Goal: Check status: Check status

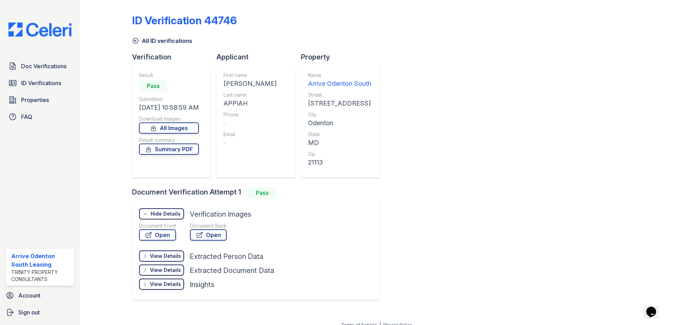
click at [135, 41] on icon at bounding box center [135, 40] width 5 height 5
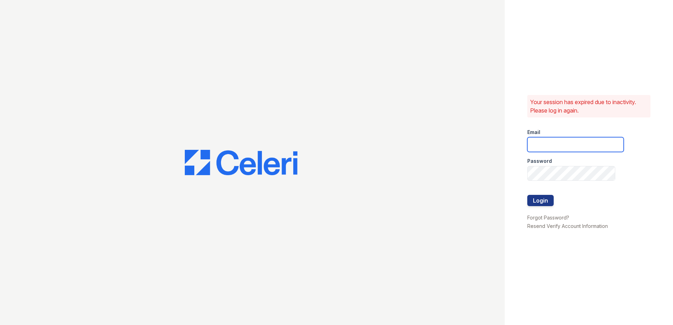
click at [548, 140] on input "email" at bounding box center [576, 144] width 96 height 15
type input "arriveodentonsouth@trinity-pm.com"
click at [544, 199] on button "Login" at bounding box center [541, 200] width 26 height 11
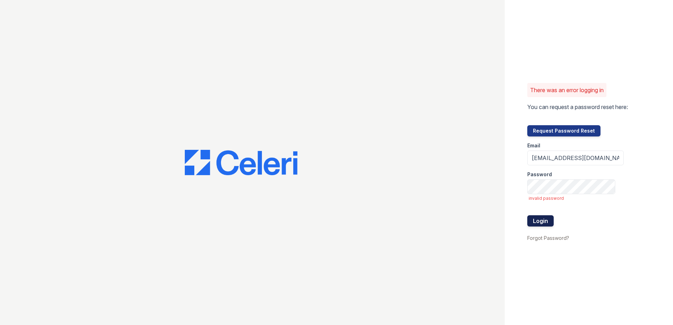
click at [544, 219] on button "Login" at bounding box center [541, 221] width 26 height 11
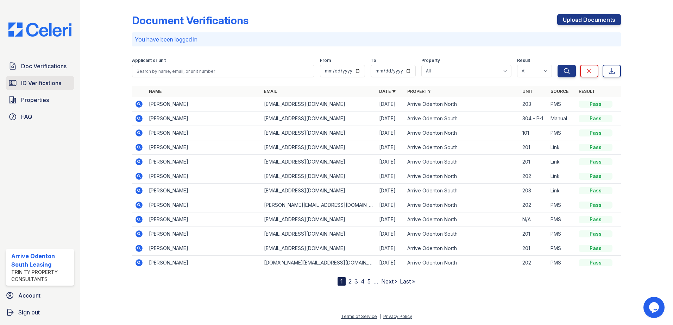
click at [40, 83] on span "ID Verifications" at bounding box center [41, 83] width 40 height 8
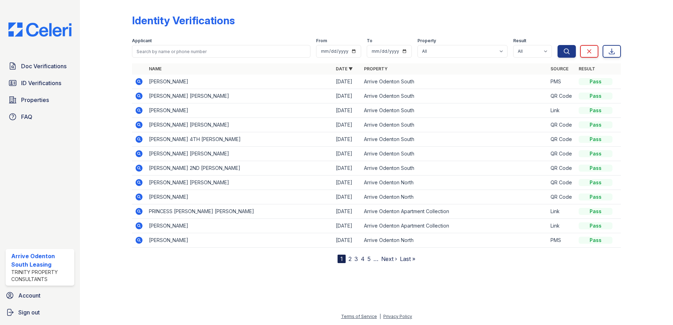
click at [136, 110] on icon at bounding box center [139, 110] width 7 height 7
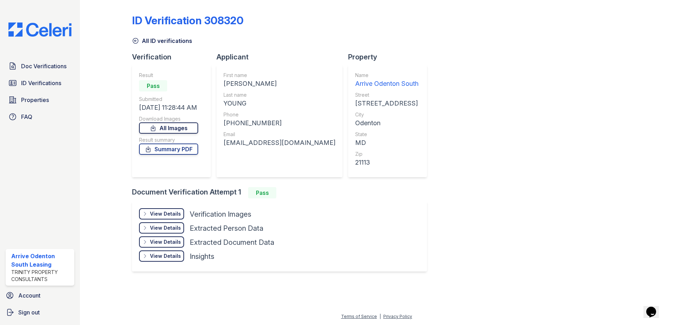
click at [175, 129] on link "All Images" at bounding box center [168, 128] width 59 height 11
click at [165, 210] on div "View Details Details" at bounding box center [161, 213] width 45 height 11
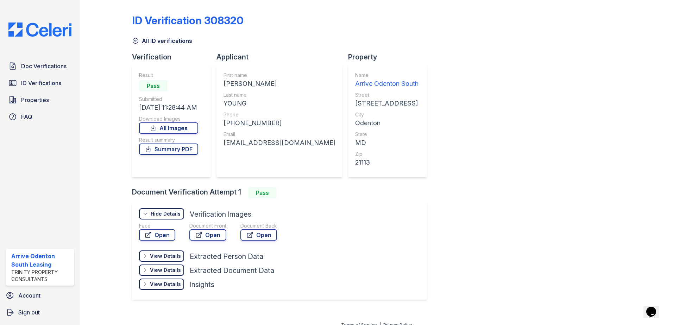
click at [200, 229] on div "Document Front" at bounding box center [207, 226] width 37 height 7
click at [201, 234] on icon at bounding box center [199, 235] width 5 height 5
